Goal: Information Seeking & Learning: Learn about a topic

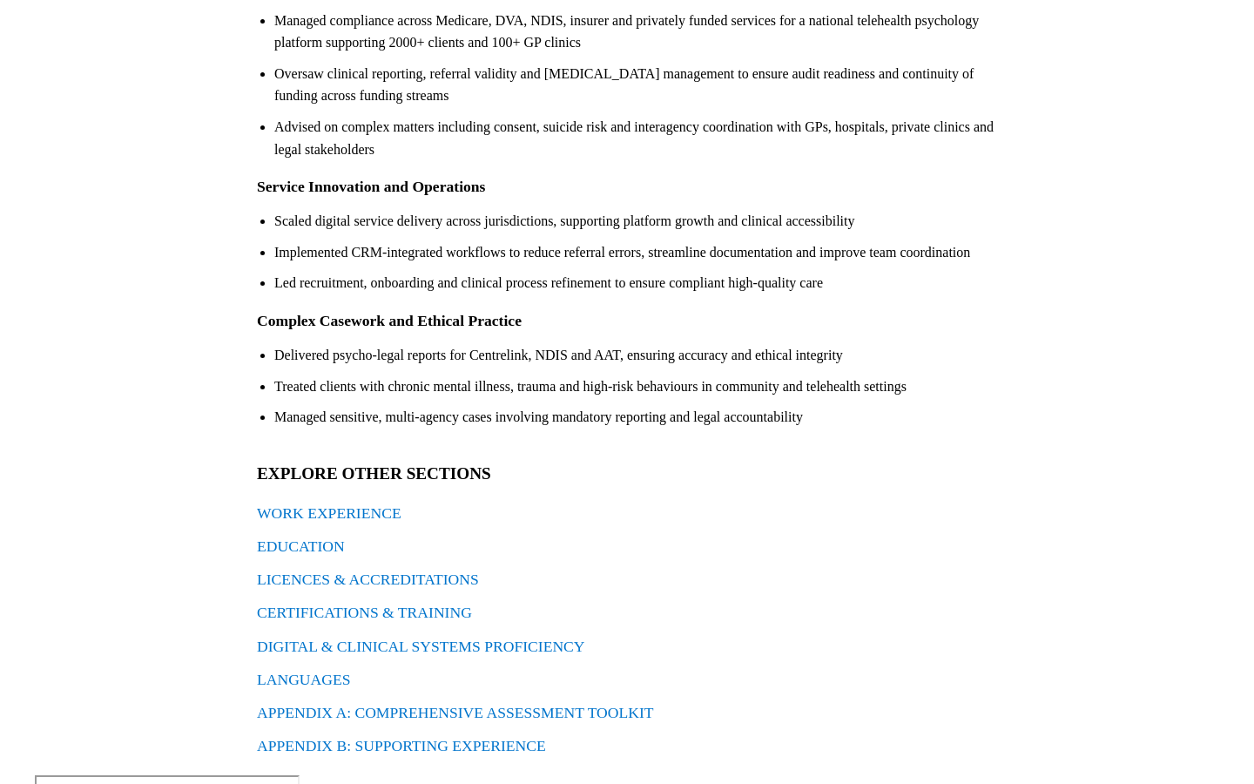
scroll to position [390, 0]
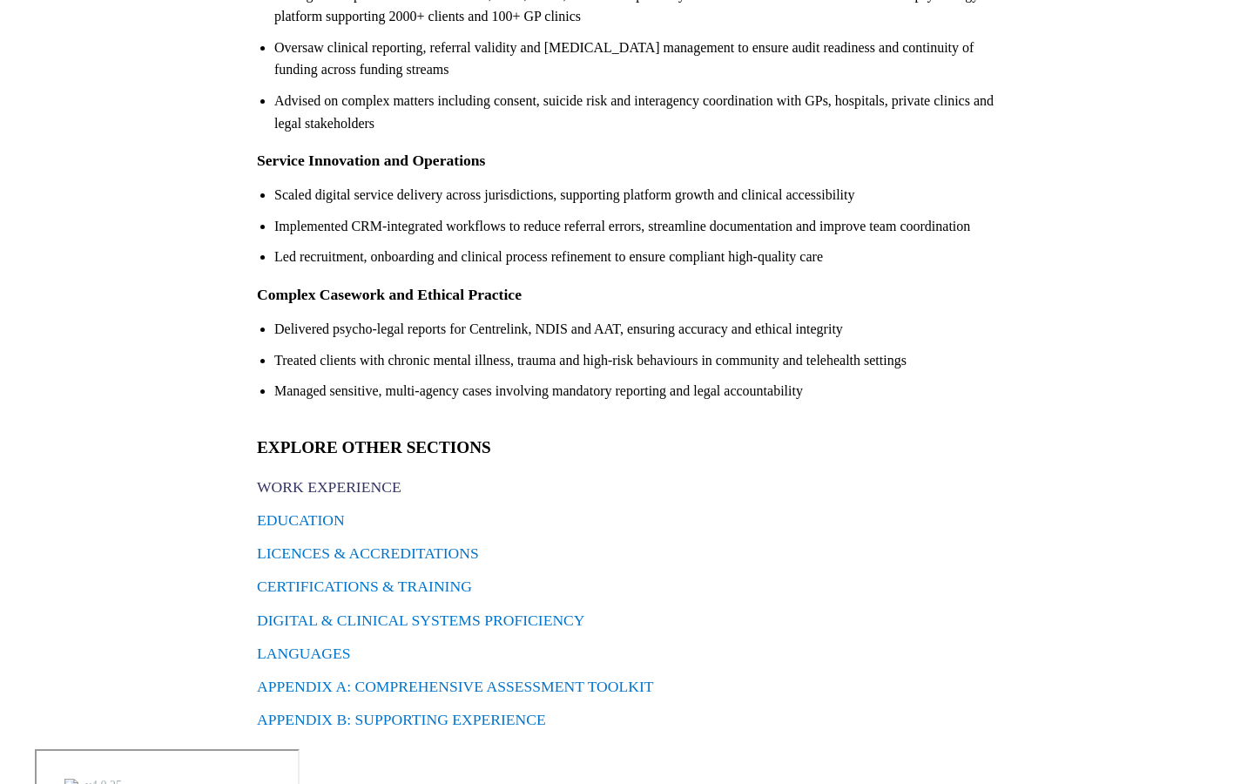
click at [377, 488] on link "WORK EXPERIENCE" at bounding box center [329, 486] width 145 height 17
click at [311, 518] on link "EDUCATION" at bounding box center [301, 519] width 88 height 17
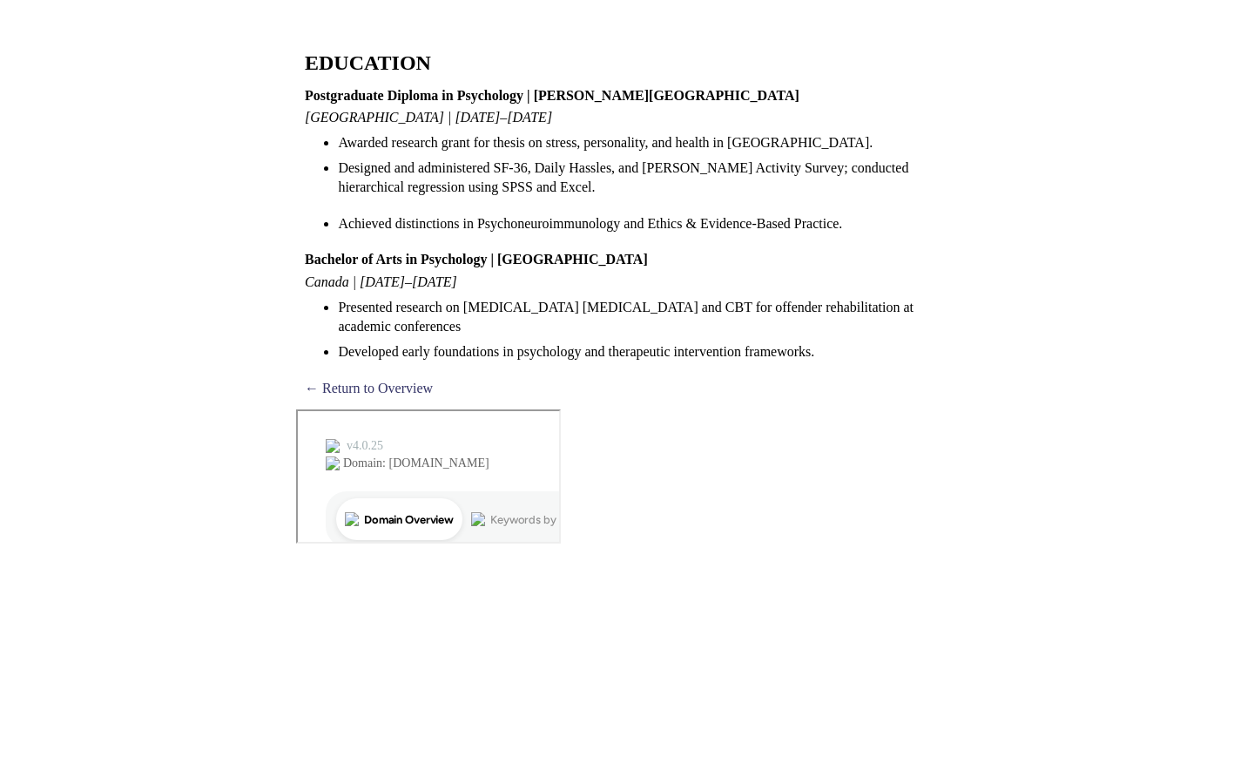
click at [338, 388] on link "← Return to Overview" at bounding box center [369, 388] width 128 height 15
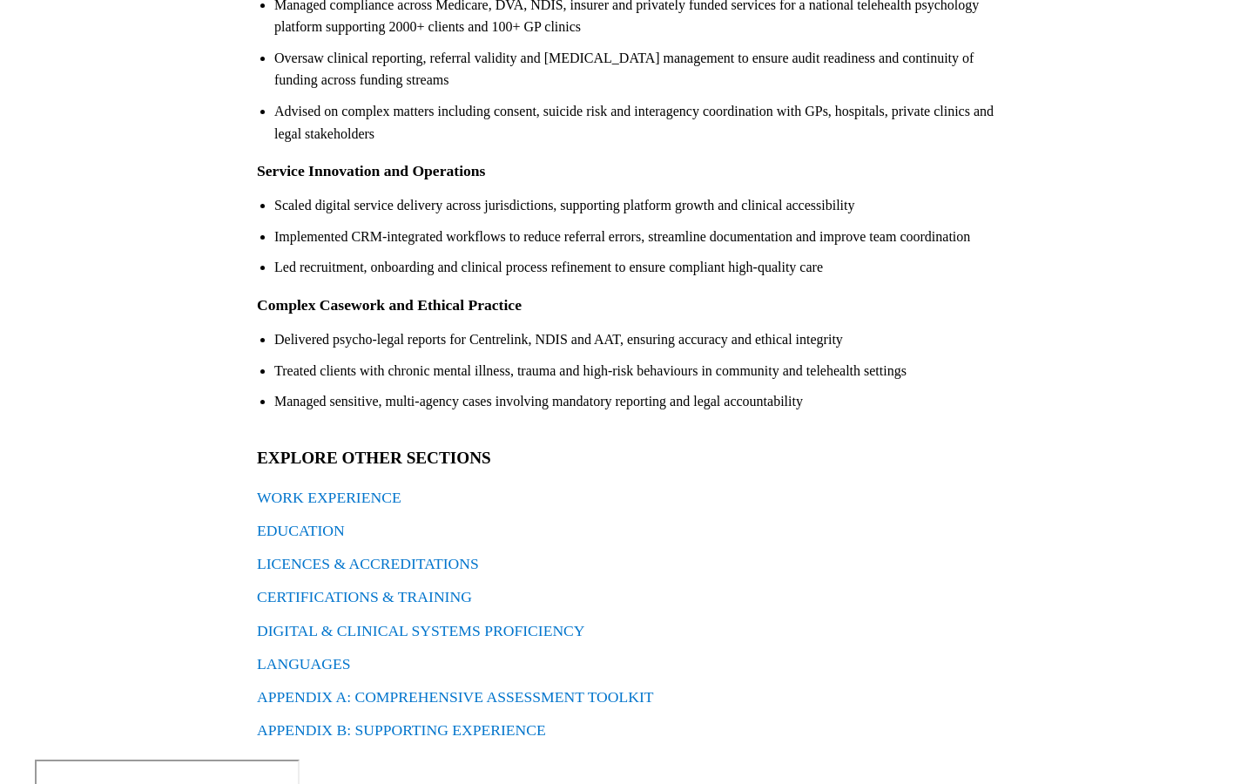
scroll to position [390, 0]
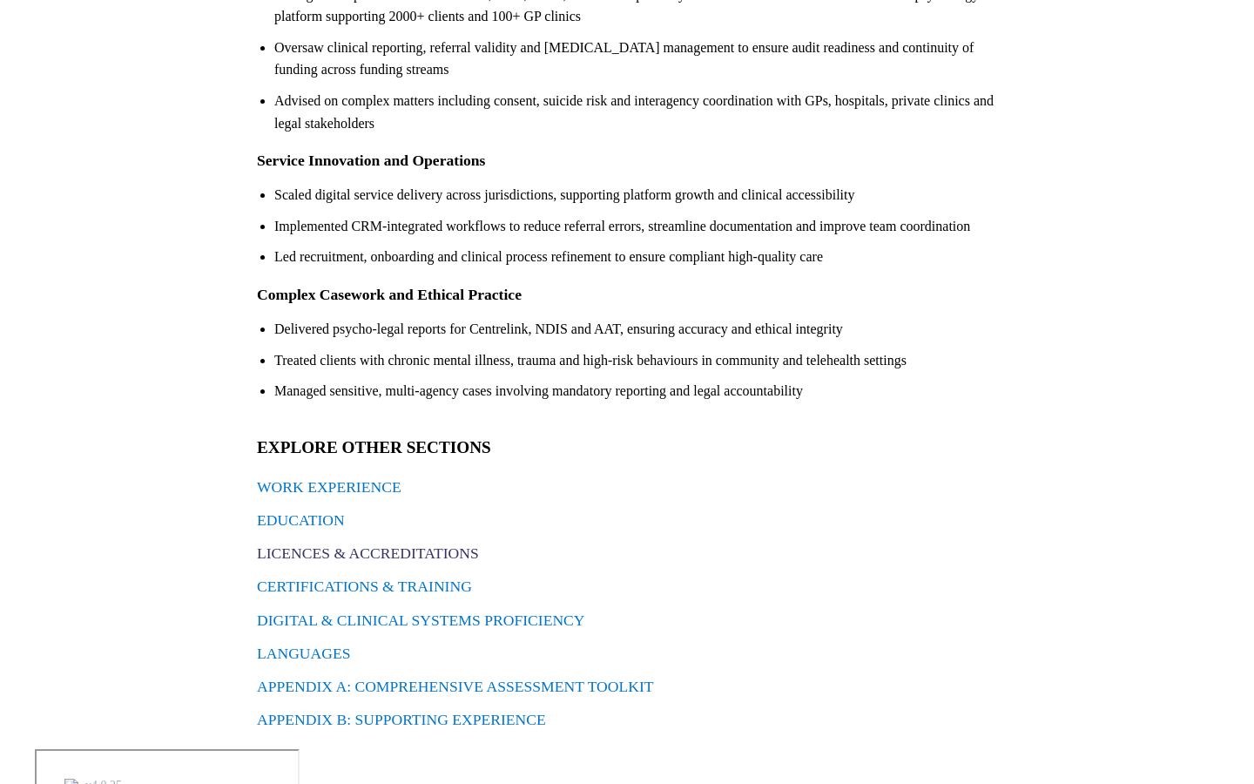
click at [361, 555] on link "LICENCES & ACCREDITATIONS" at bounding box center [368, 552] width 222 height 17
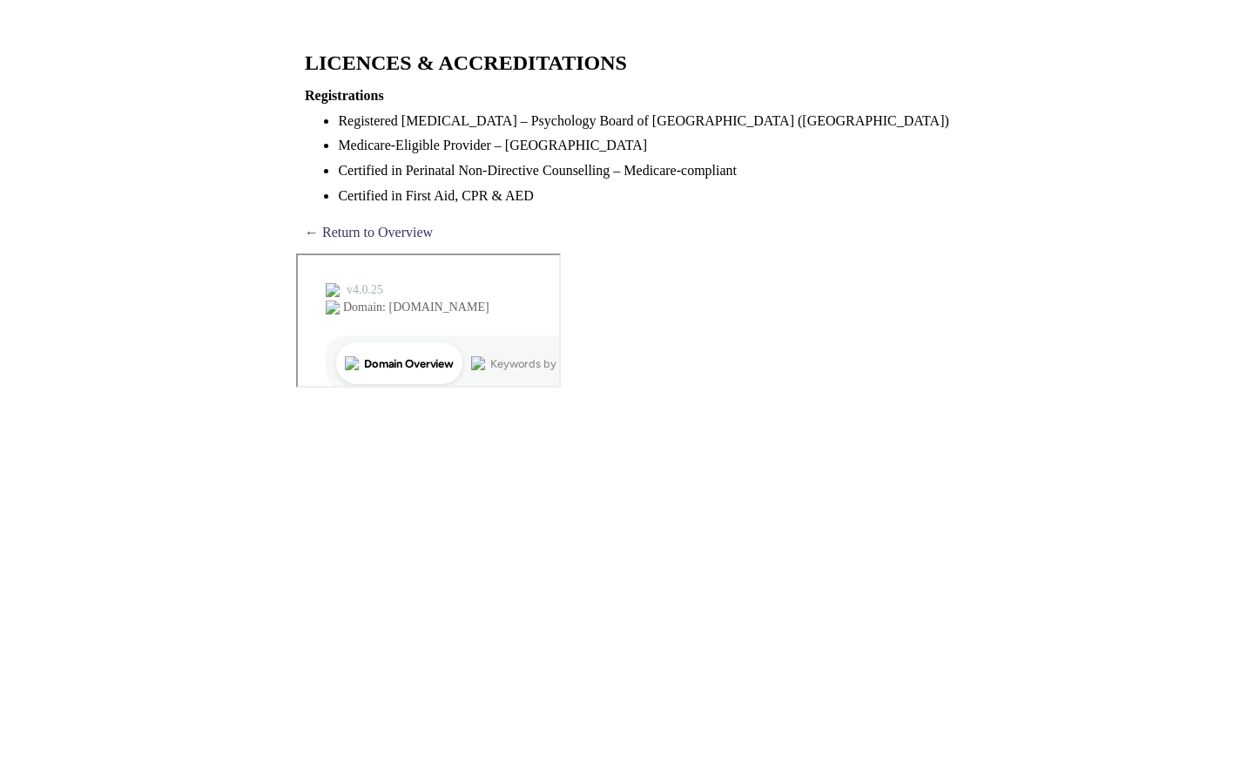
click at [368, 231] on link "← Return to Overview" at bounding box center [369, 232] width 128 height 15
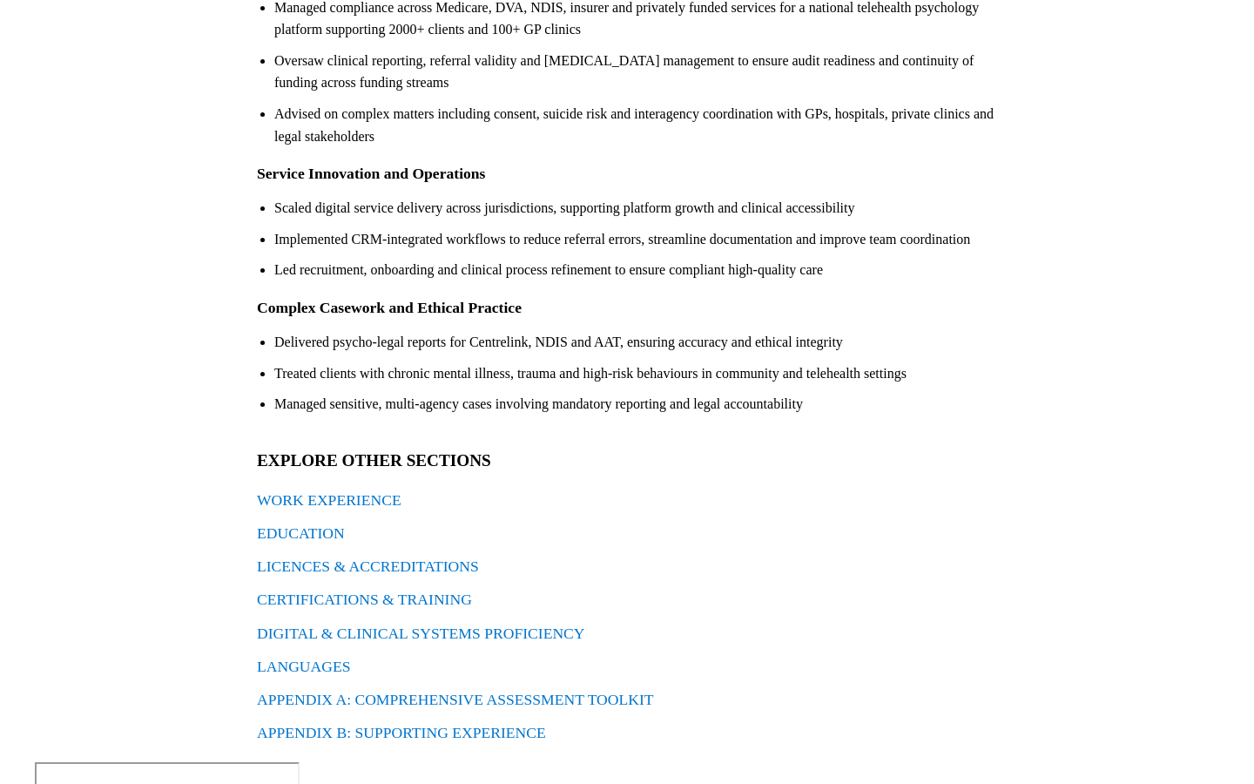
scroll to position [390, 0]
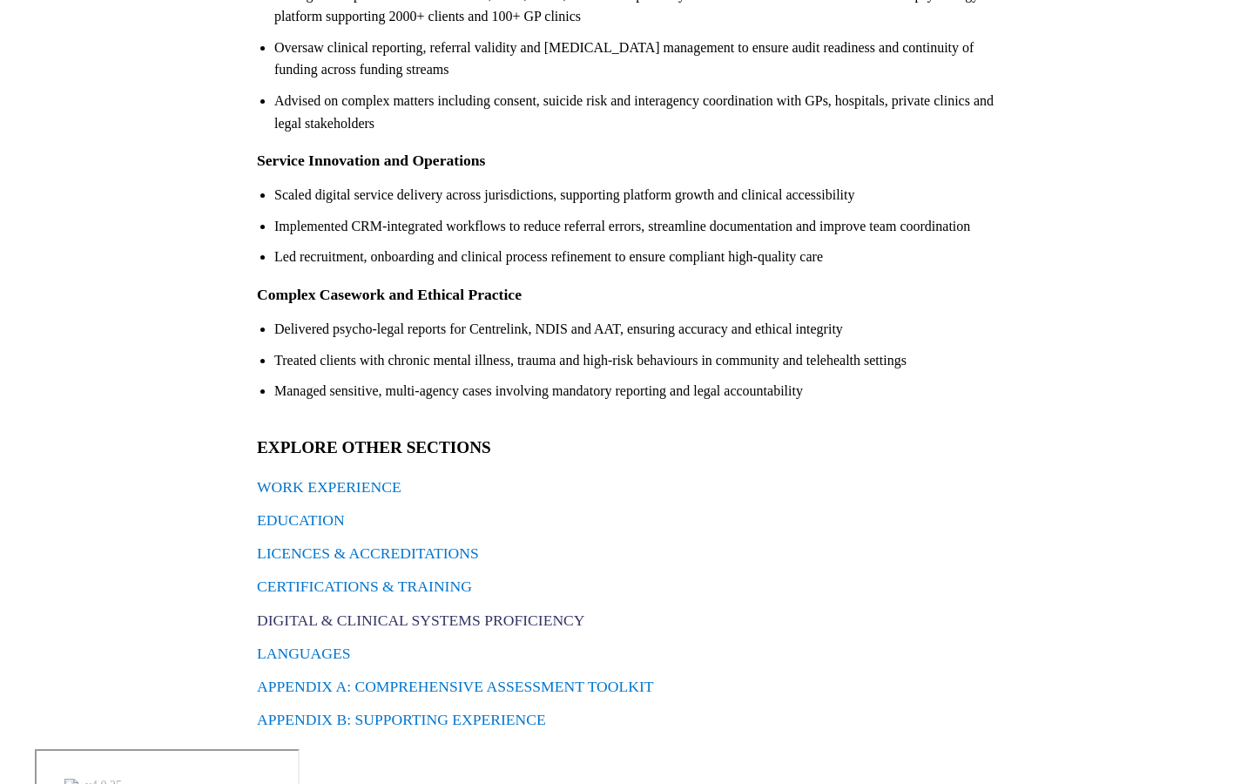
click at [340, 626] on link "DIGITAL & CLINICAL SYSTEMS PROFICIENCY" at bounding box center [421, 619] width 328 height 17
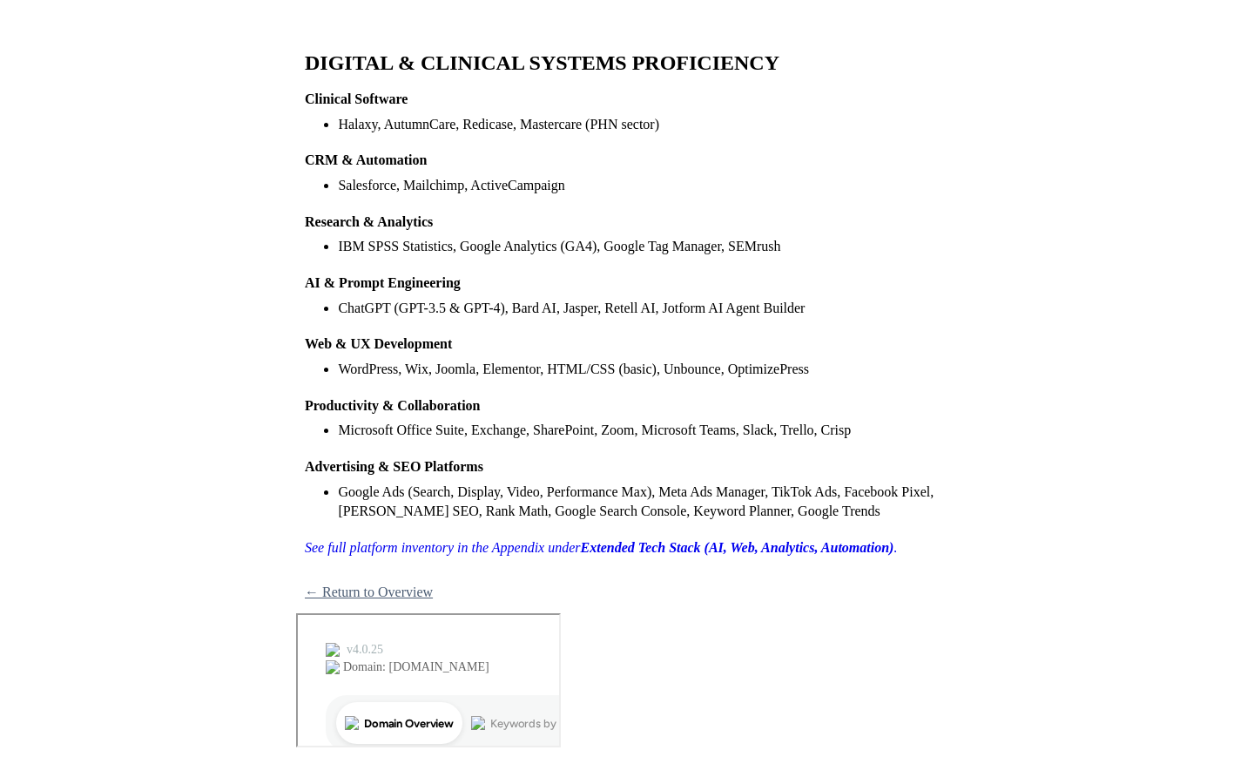
click at [380, 594] on link "← Return to Overview" at bounding box center [369, 591] width 128 height 15
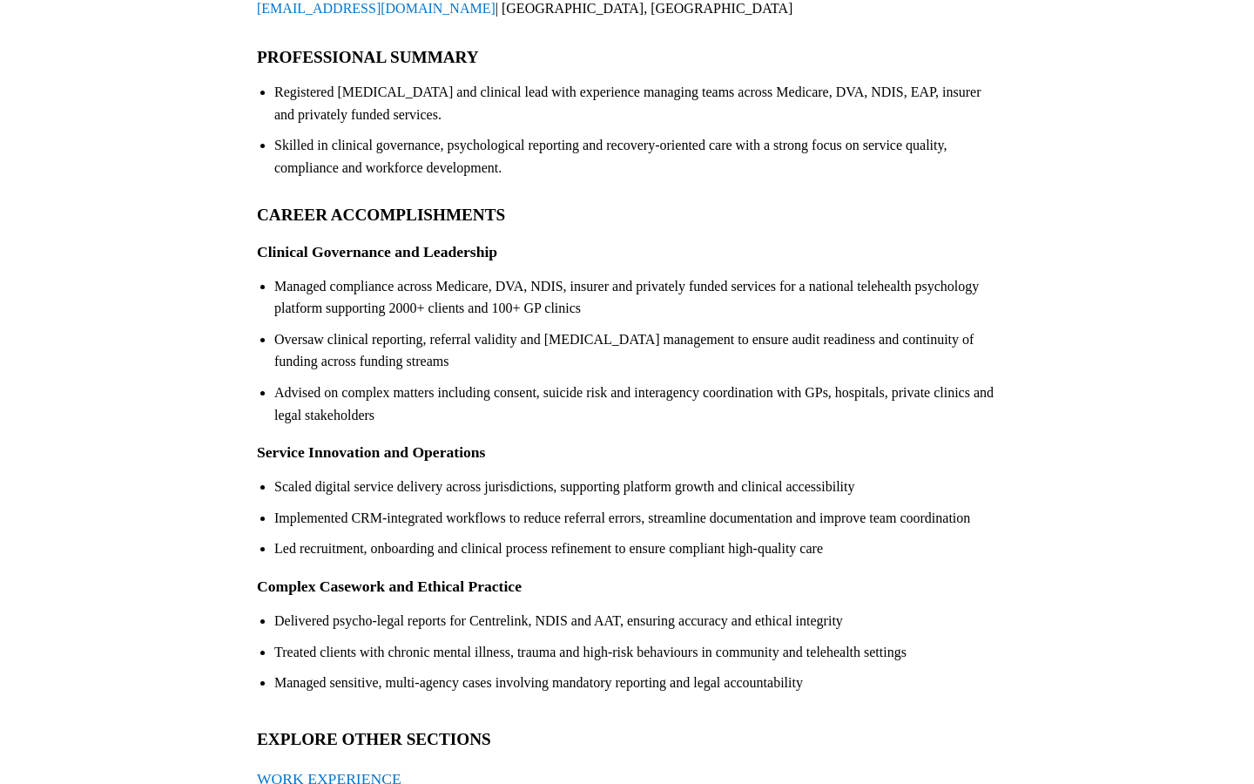
scroll to position [390, 0]
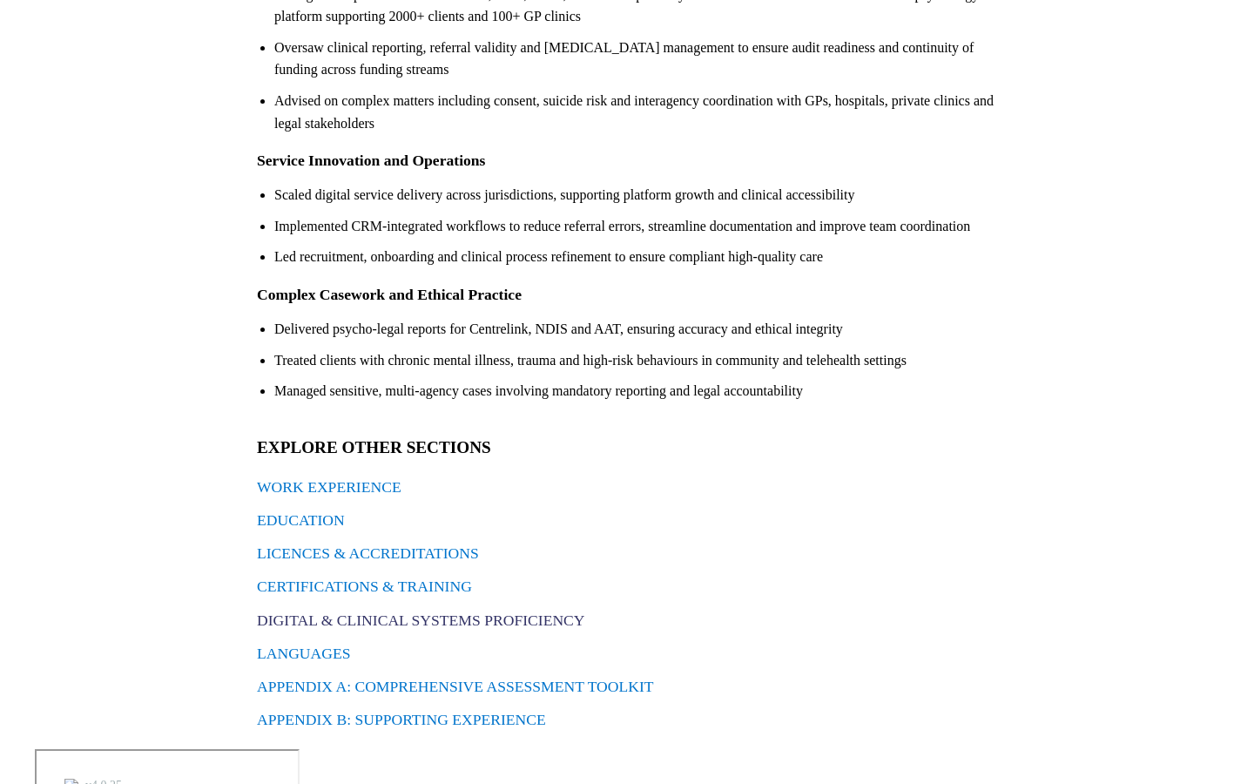
click at [452, 618] on link "DIGITAL & CLINICAL SYSTEMS PROFICIENCY" at bounding box center [421, 619] width 328 height 17
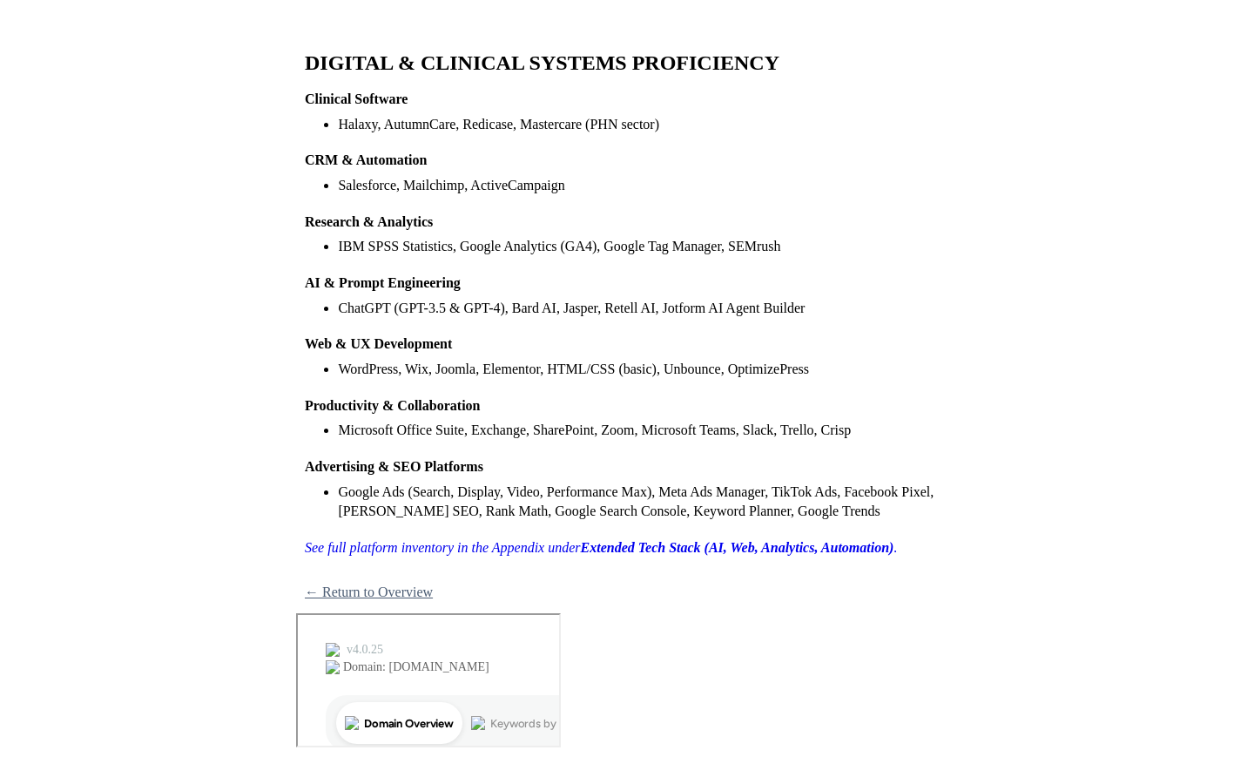
click at [372, 591] on link "← Return to Overview" at bounding box center [369, 591] width 128 height 15
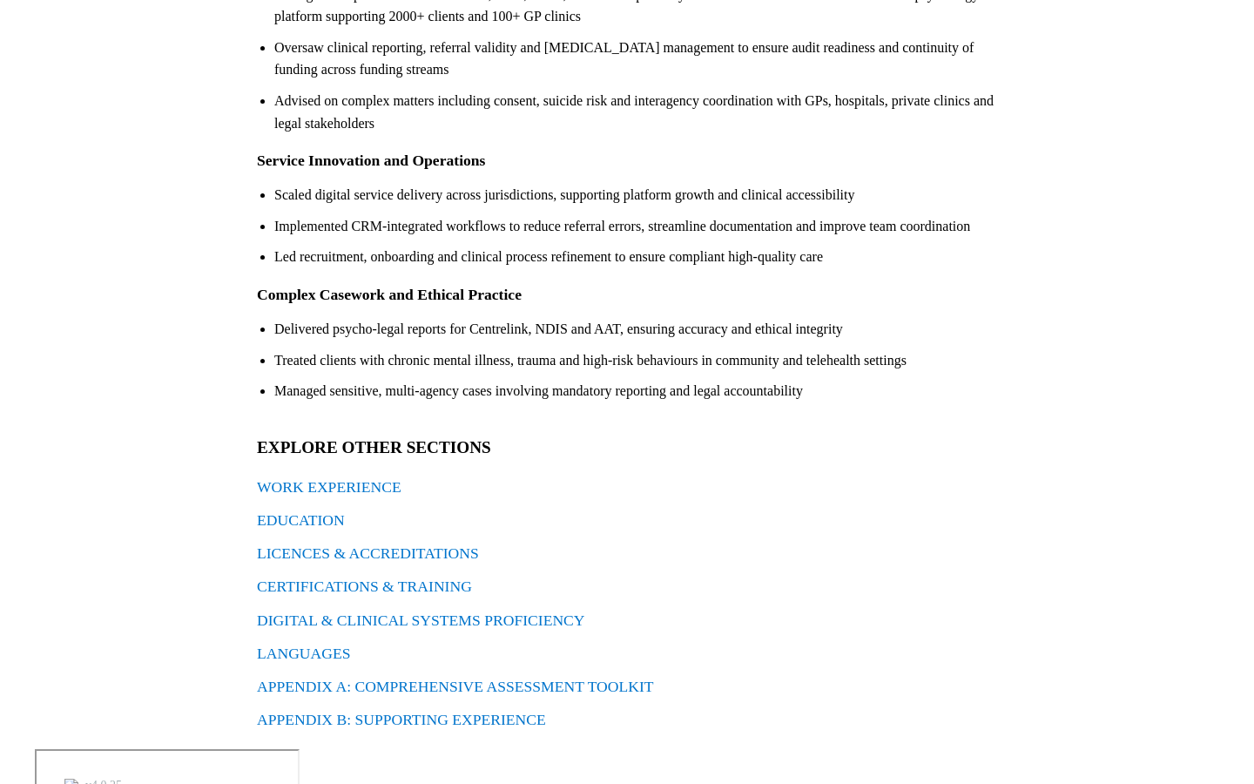
click at [321, 656] on link "LANGUAGES" at bounding box center [304, 653] width 94 height 17
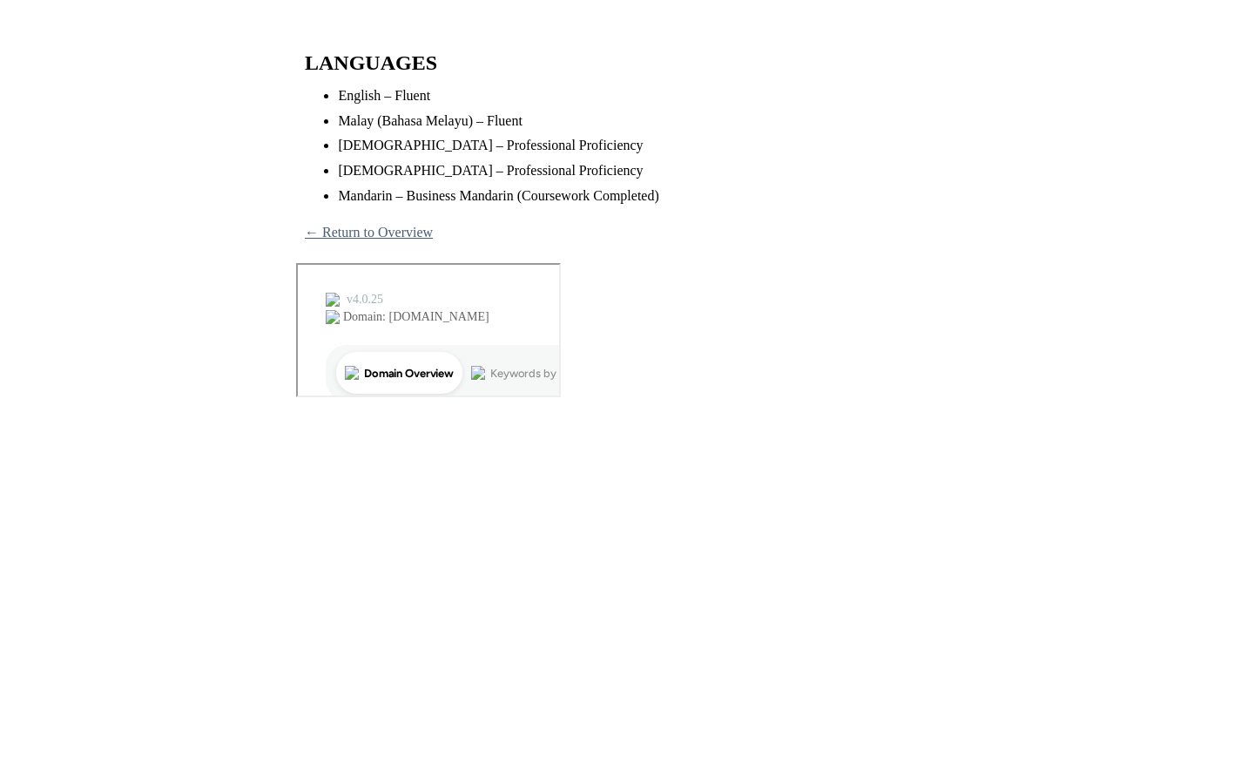
click at [373, 230] on link "← Return to Overview" at bounding box center [369, 232] width 128 height 15
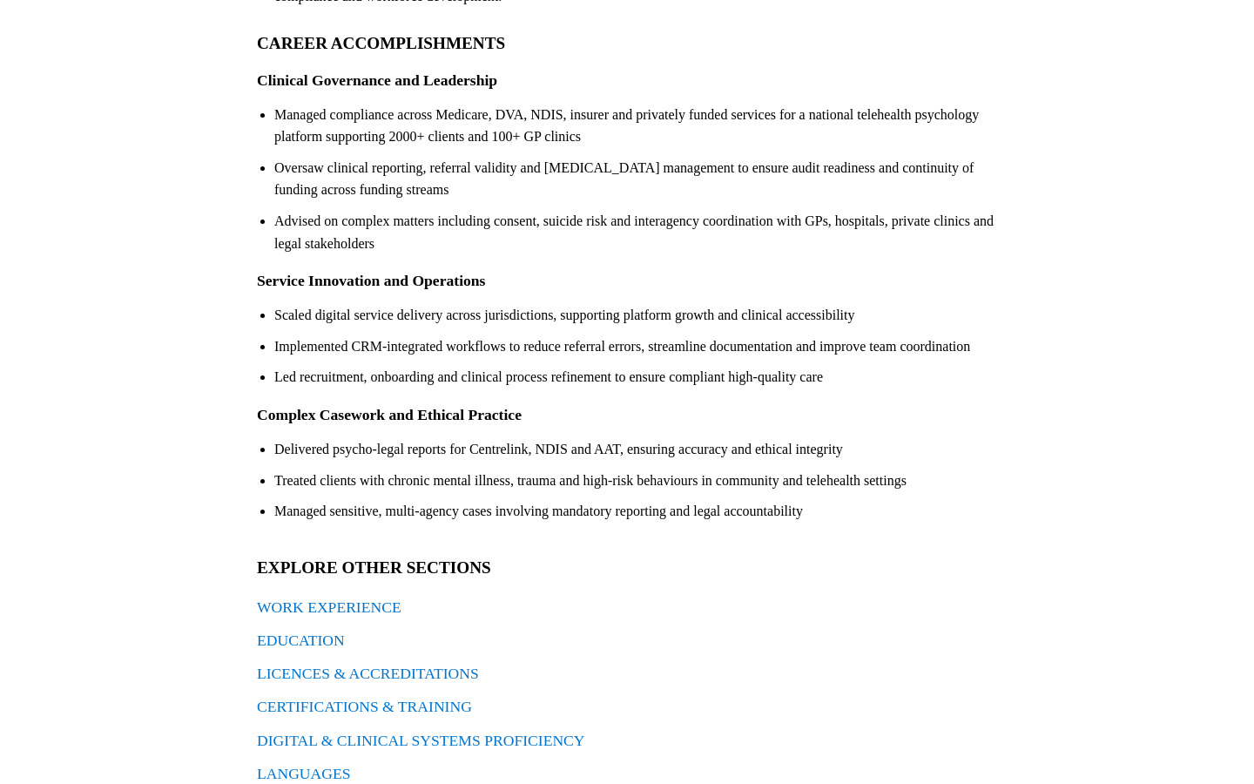
scroll to position [390, 0]
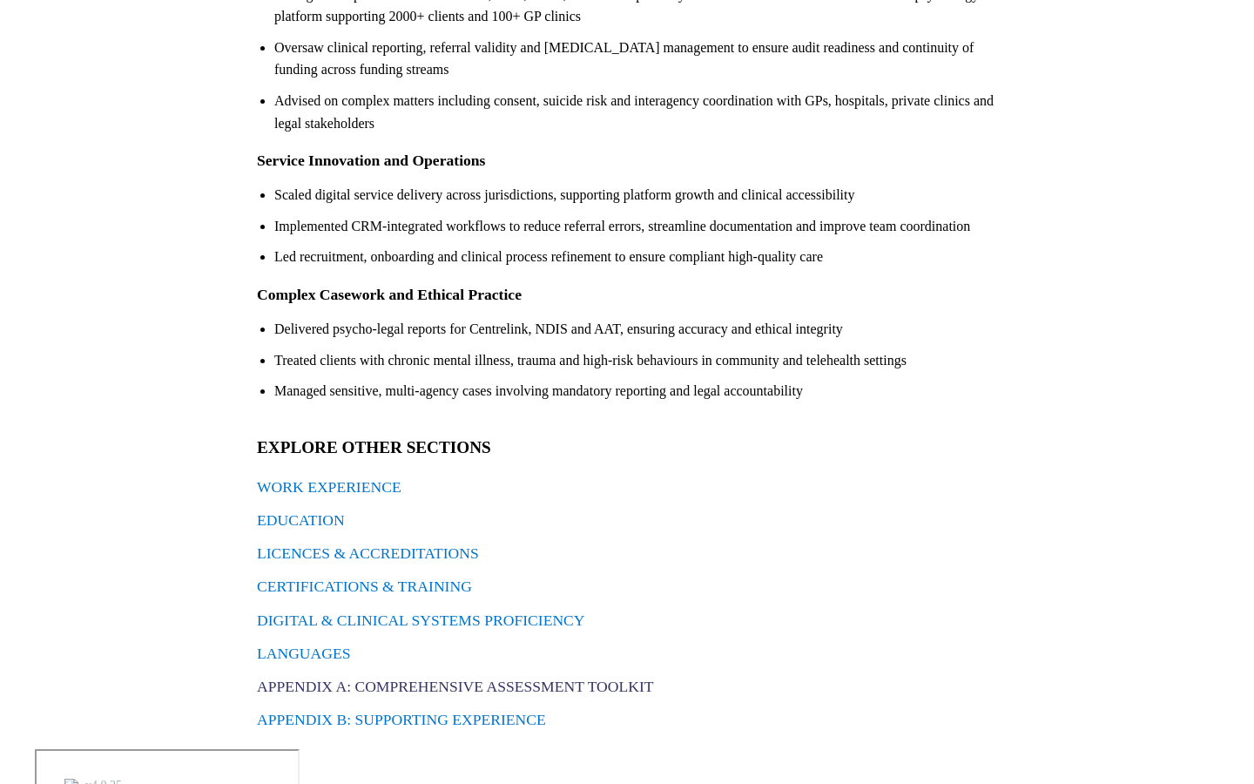
click at [462, 684] on link "APPENDIX A: COMPREHENSIVE ASSESSMENT TOOLKIT" at bounding box center [455, 686] width 397 height 17
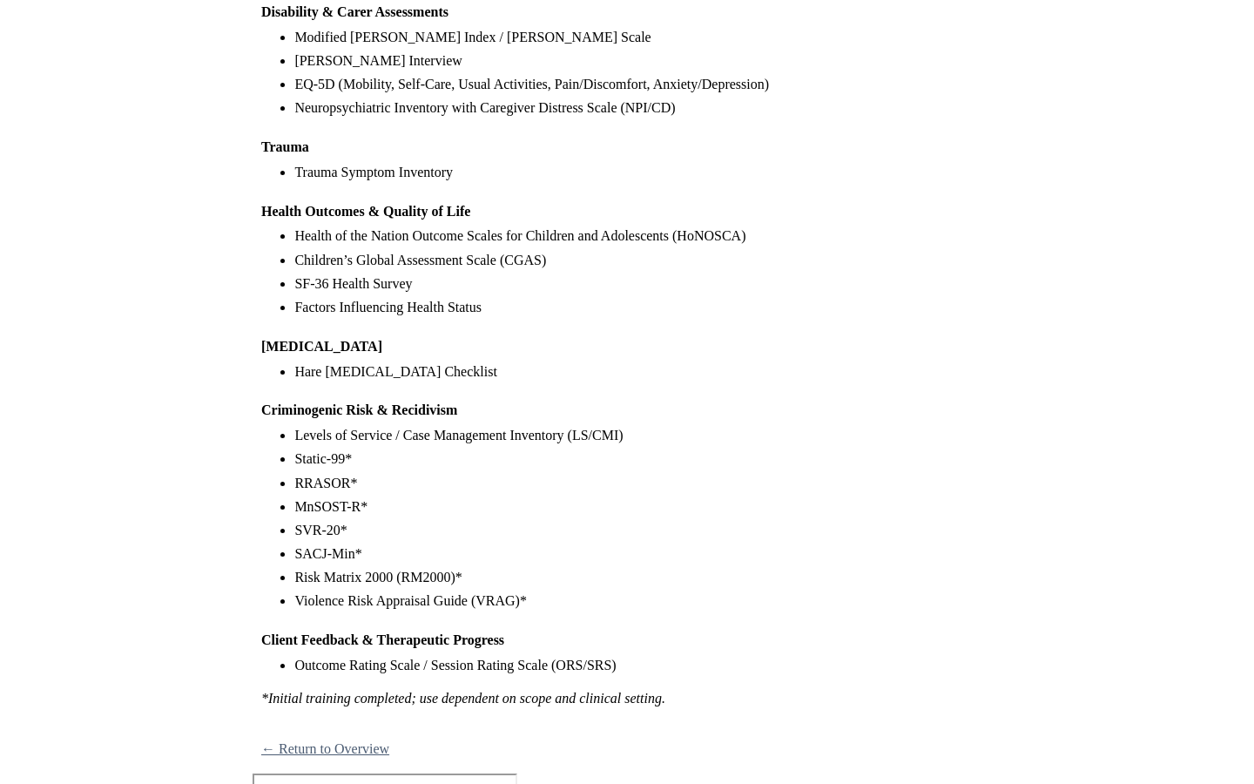
scroll to position [1223, 0]
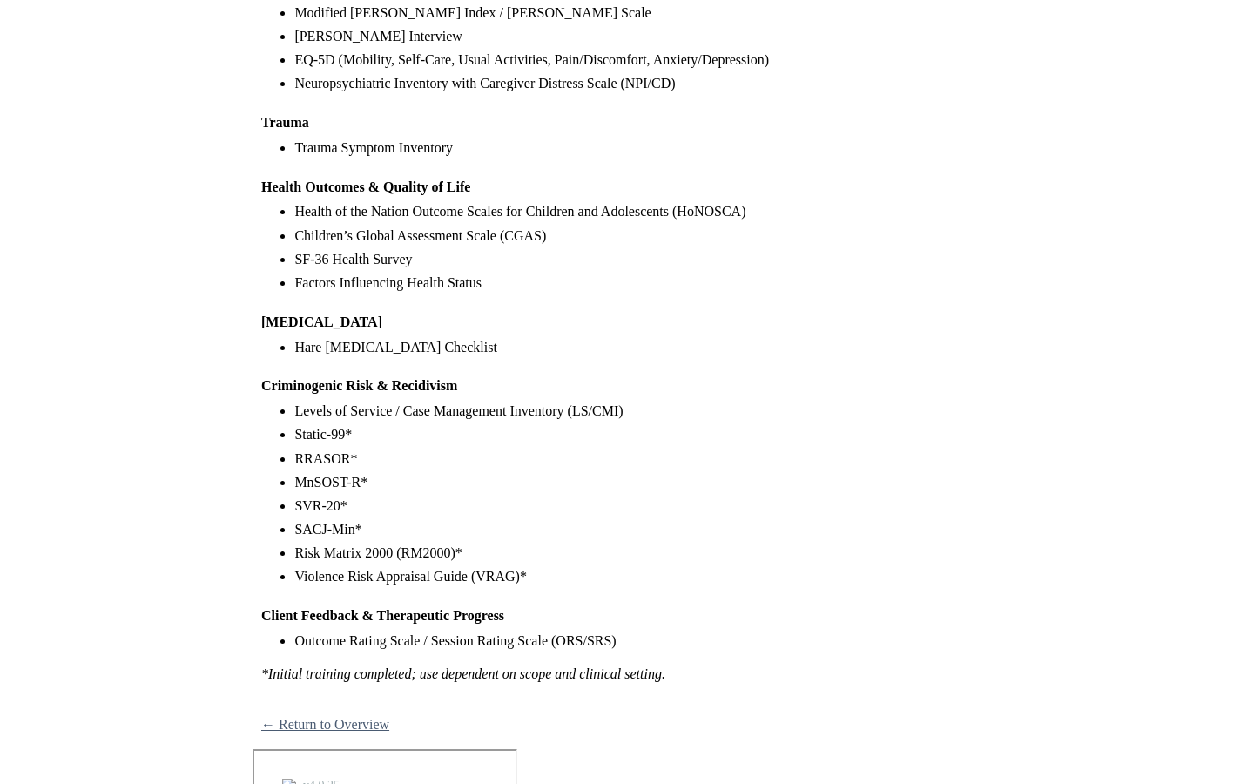
click at [327, 720] on link "← Return to Overview" at bounding box center [325, 724] width 128 height 15
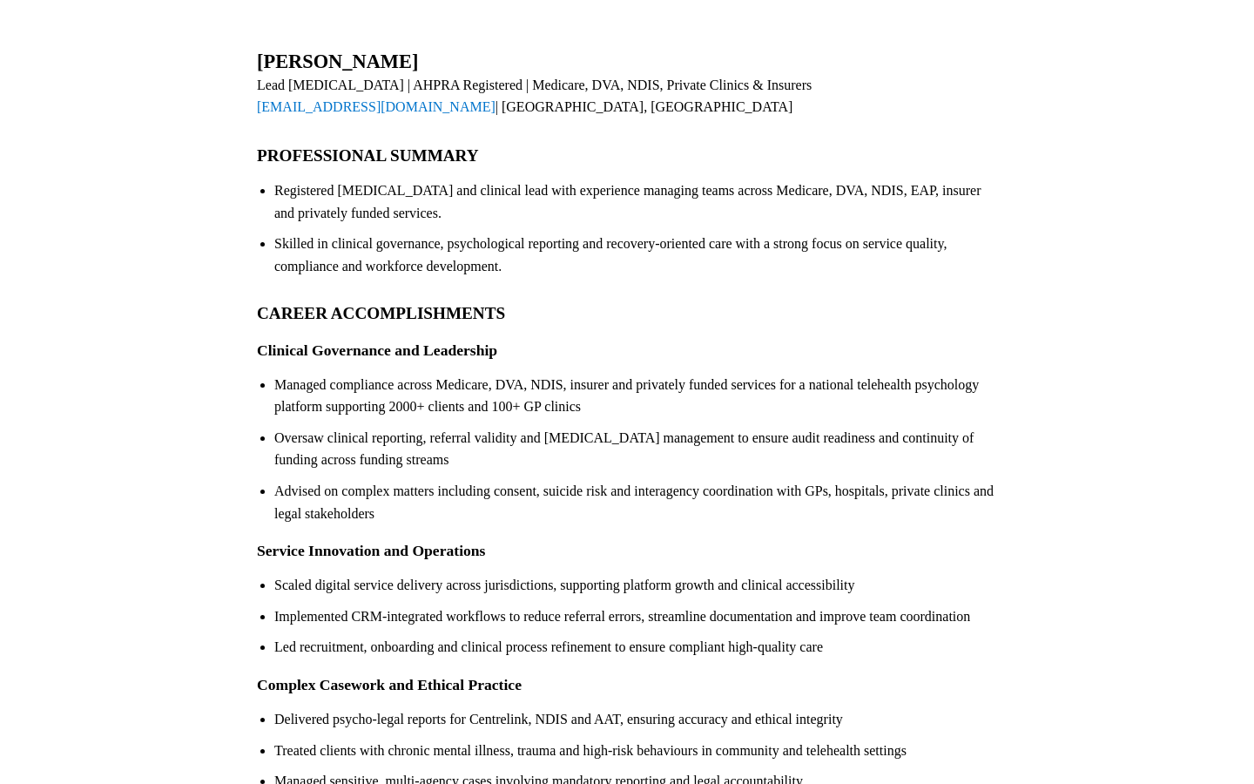
scroll to position [390, 0]
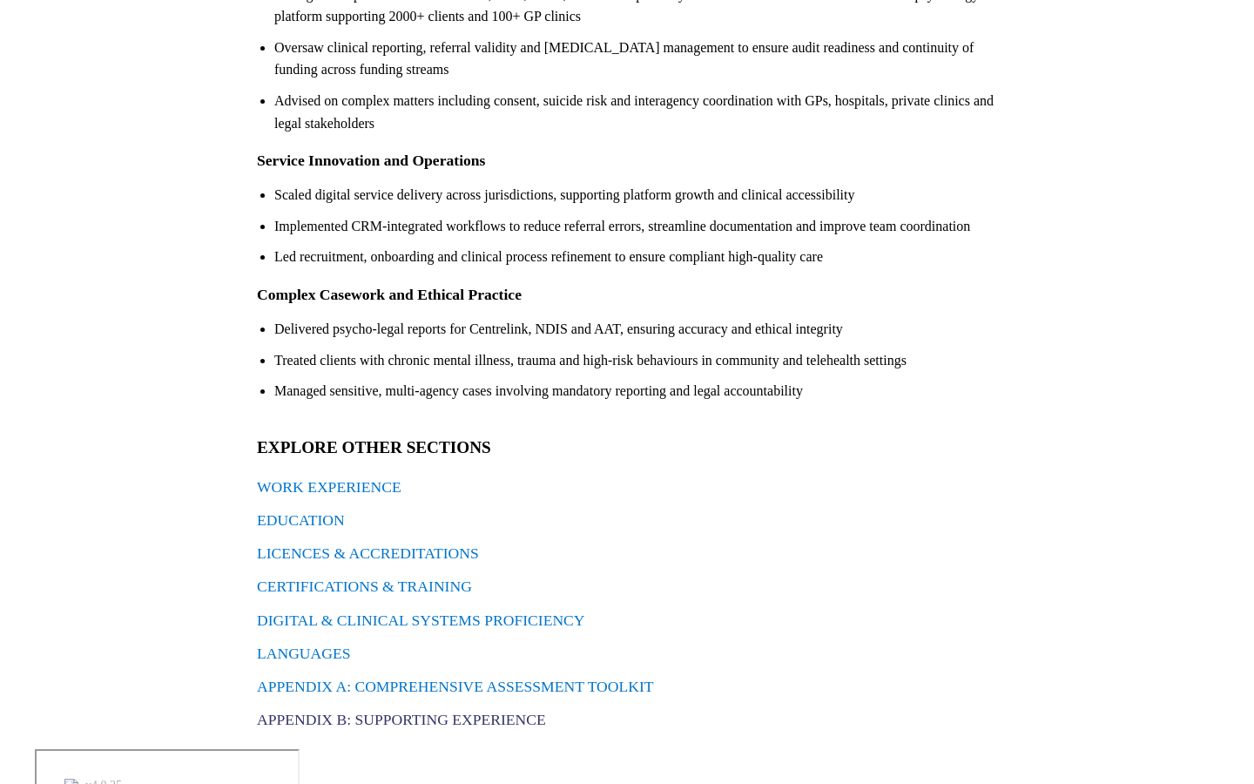
click at [398, 713] on link "APPENDIX B: SUPPORTING EXPERIENCE" at bounding box center [401, 719] width 289 height 17
